Goal: Check status: Check status

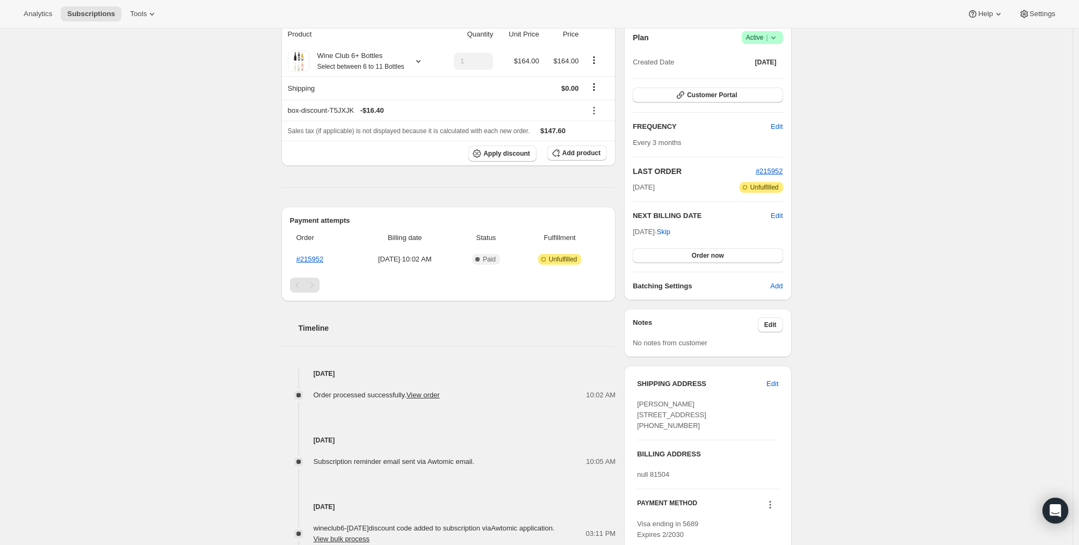
scroll to position [291, 0]
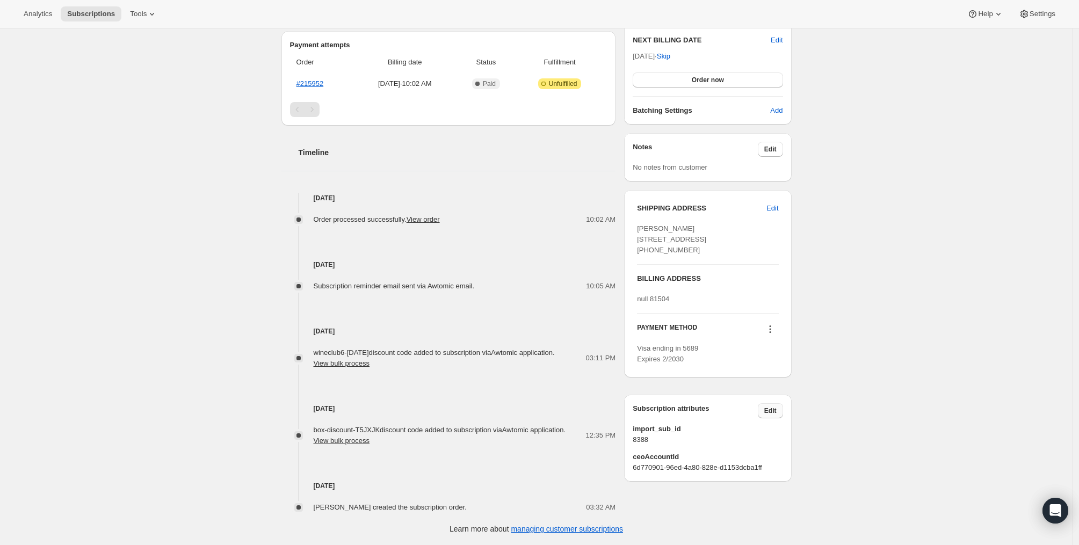
click at [779, 418] on button "Edit" at bounding box center [770, 410] width 25 height 15
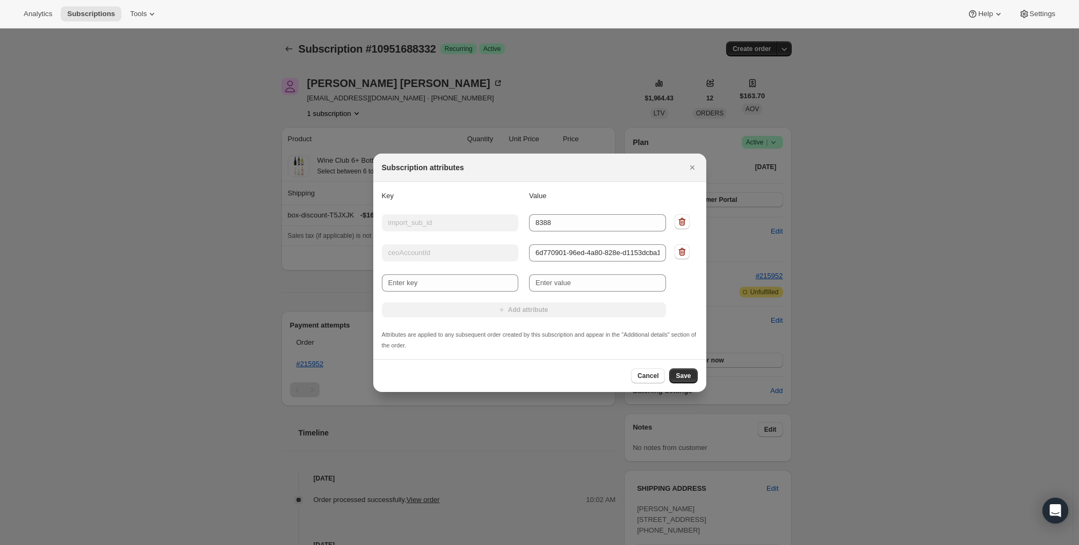
scroll to position [0, 0]
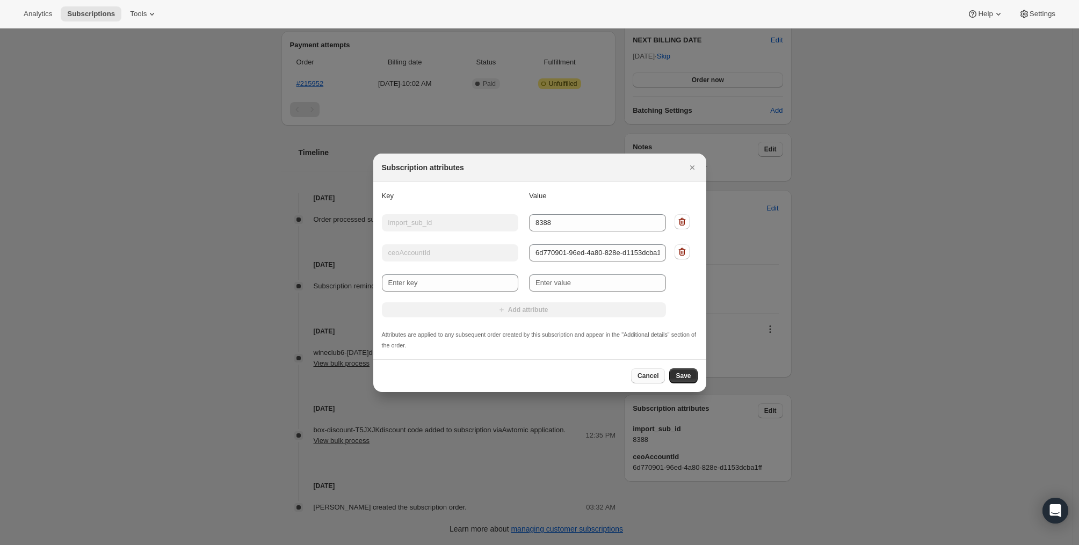
click at [652, 373] on span "Cancel" at bounding box center [648, 376] width 21 height 9
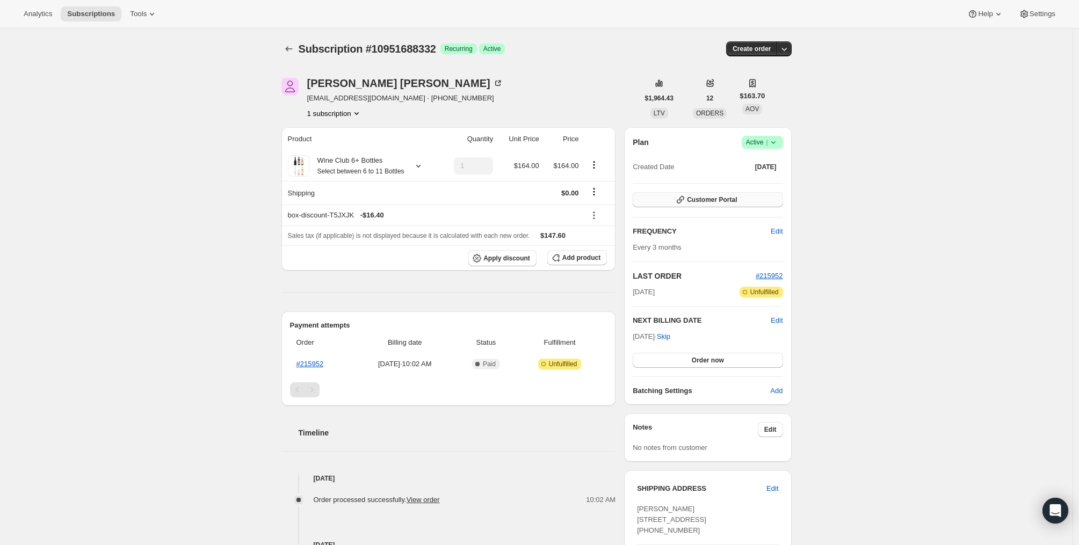
click at [719, 202] on span "Customer Portal" at bounding box center [712, 200] width 50 height 9
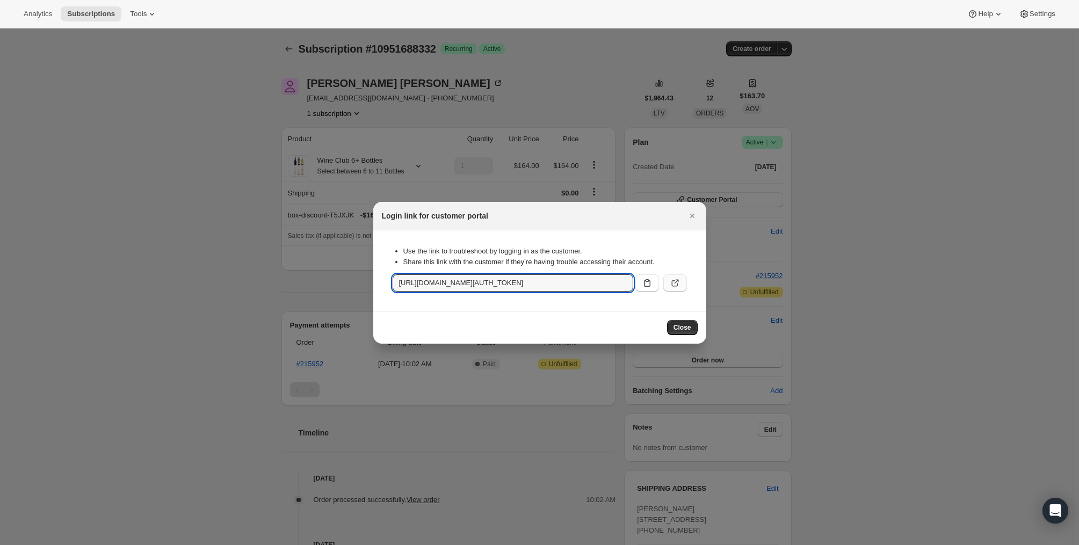
scroll to position [0, 1296]
drag, startPoint x: 596, startPoint y: 282, endPoint x: 667, endPoint y: 285, distance: 71.0
click at [667, 285] on div "https://onehopewine.com/tools/bundle-subscriptions?authToken=eyJhbGciOiJIUzI1Ni…" at bounding box center [540, 282] width 294 height 17
click at [648, 297] on div "Use the link to troubleshoot by logging in as the customer. Share this link wit…" at bounding box center [540, 270] width 316 height 63
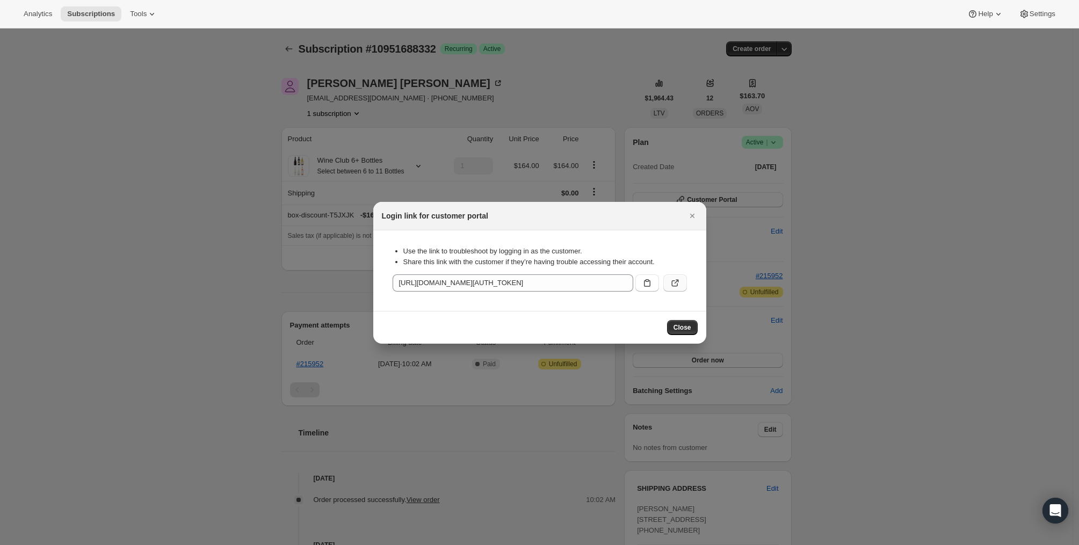
click at [675, 285] on icon ":rc2:" at bounding box center [675, 283] width 11 height 11
click at [689, 323] on span "Close" at bounding box center [683, 327] width 18 height 9
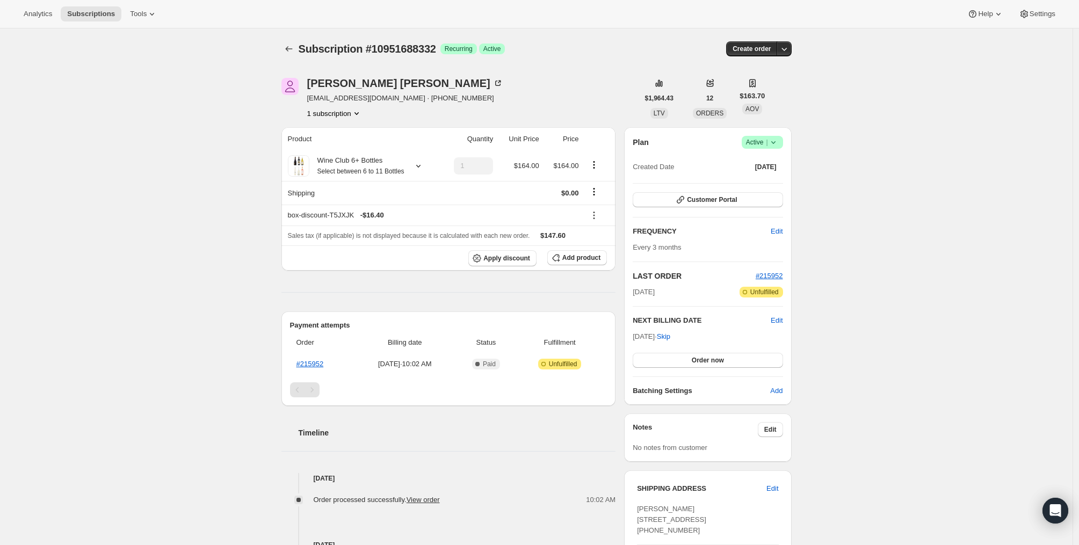
click at [165, 212] on div "Subscription #10951688332. This page is ready Subscription #10951688332 Success…" at bounding box center [536, 426] width 1073 height 797
click at [779, 141] on icon at bounding box center [773, 142] width 11 height 11
click at [874, 139] on div "Subscription #10951688332. This page is ready Subscription #10951688332 Success…" at bounding box center [536, 426] width 1073 height 797
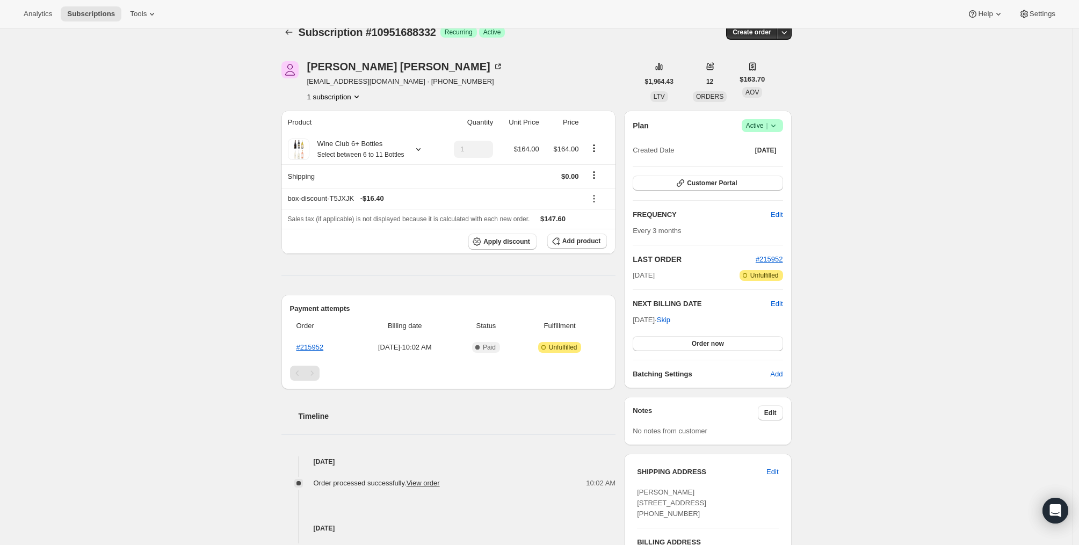
scroll to position [17, 0]
click at [850, 293] on div "Subscription #10951688332. This page is ready Subscription #10951688332 Success…" at bounding box center [536, 409] width 1073 height 797
click at [598, 153] on icon "Product actions" at bounding box center [594, 147] width 11 height 11
click at [175, 164] on div "Subscription #10951688332. This page is ready Subscription #10951688332 Success…" at bounding box center [536, 409] width 1073 height 797
click at [597, 180] on icon "Shipping actions" at bounding box center [594, 174] width 11 height 11
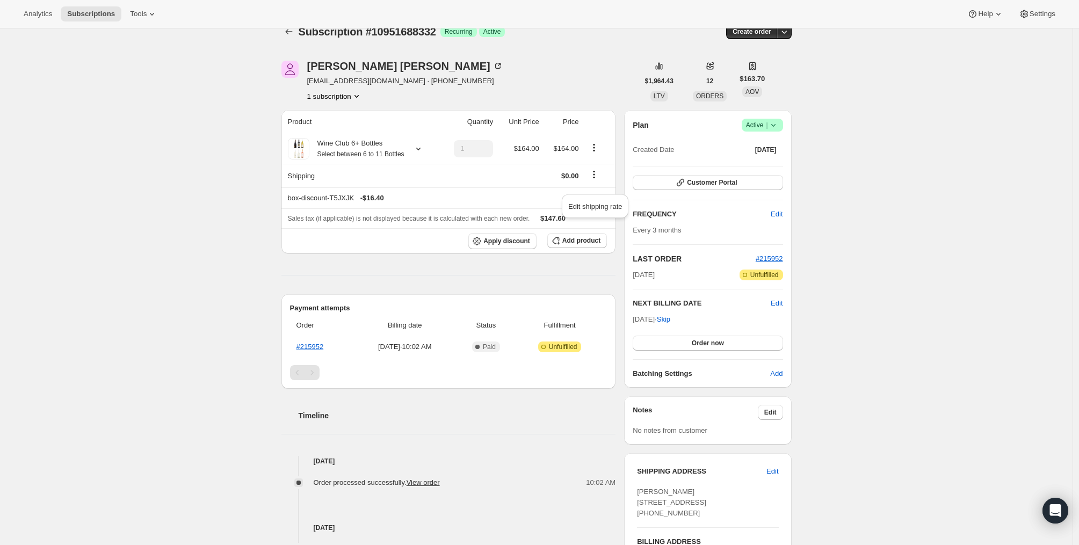
click at [247, 180] on div "Subscription #10951688332. This page is ready Subscription #10951688332 Success…" at bounding box center [536, 409] width 1073 height 797
click at [598, 204] on icon at bounding box center [594, 198] width 11 height 11
click at [196, 192] on div "Subscription #10951688332. This page is ready Subscription #10951688332 Success…" at bounding box center [536, 409] width 1073 height 797
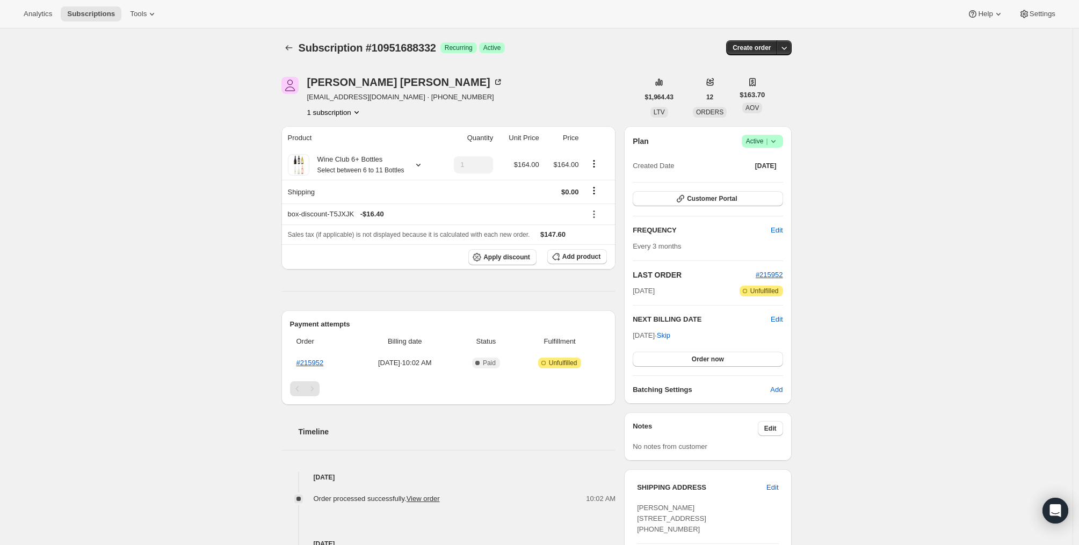
scroll to position [0, 0]
click at [176, 81] on div "Subscription #10951688332. This page is ready Subscription #10951688332 Success…" at bounding box center [536, 426] width 1073 height 797
click at [161, 97] on div "Subscription #10951688332. This page is ready Subscription #10951688332 Success…" at bounding box center [536, 426] width 1073 height 797
